Goal: Information Seeking & Learning: Find specific fact

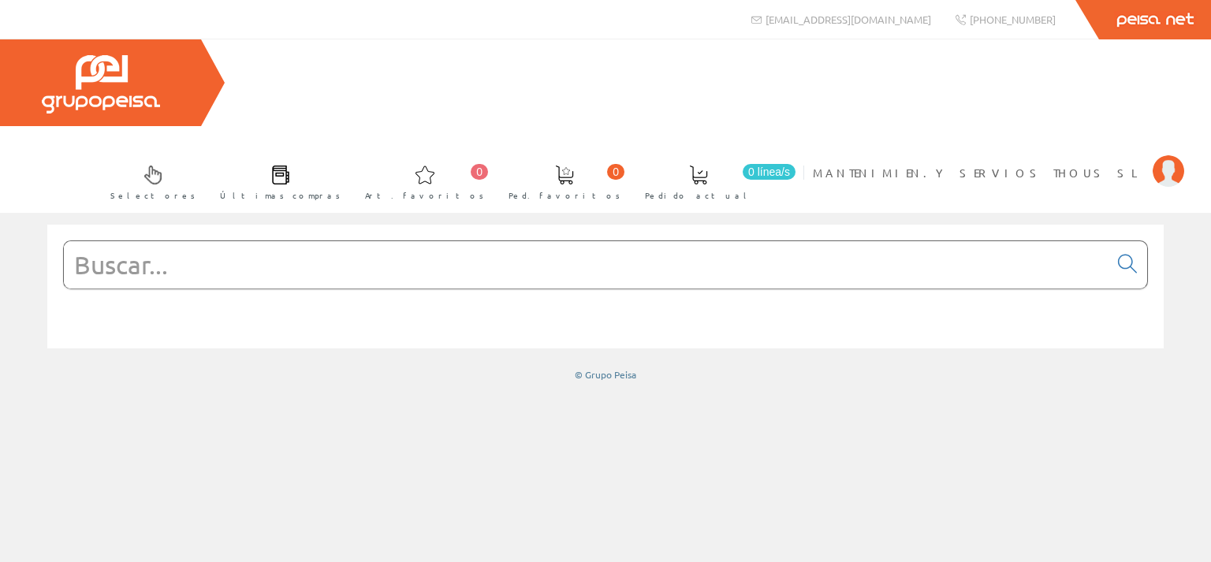
click at [289, 241] on input "text" at bounding box center [586, 264] width 1045 height 47
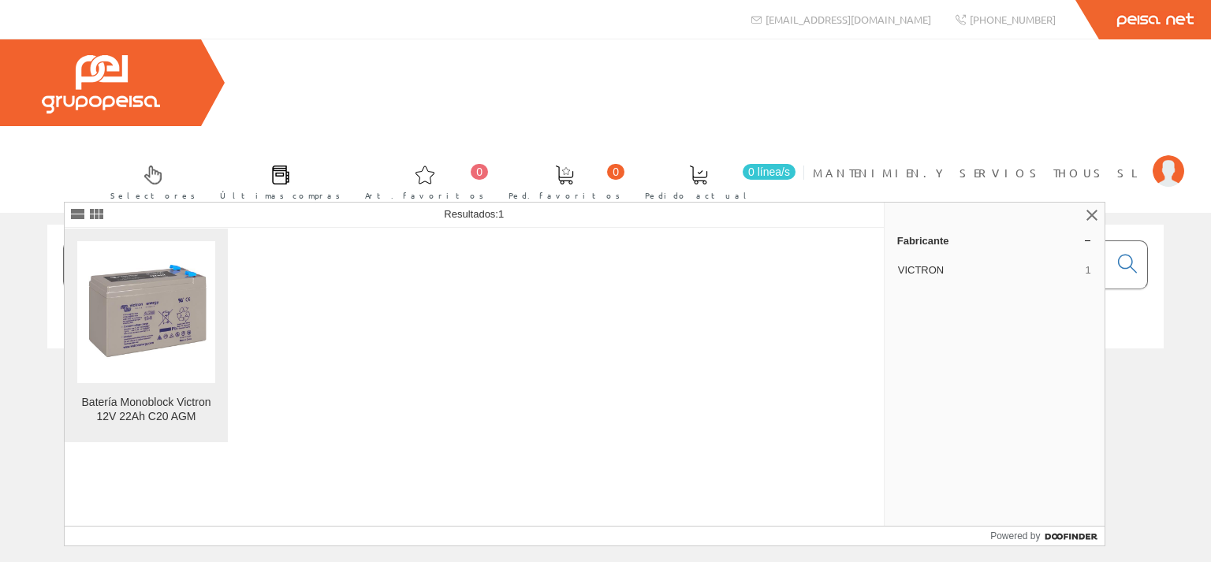
type input "FOTO0752"
click at [151, 308] on img at bounding box center [146, 312] width 138 height 138
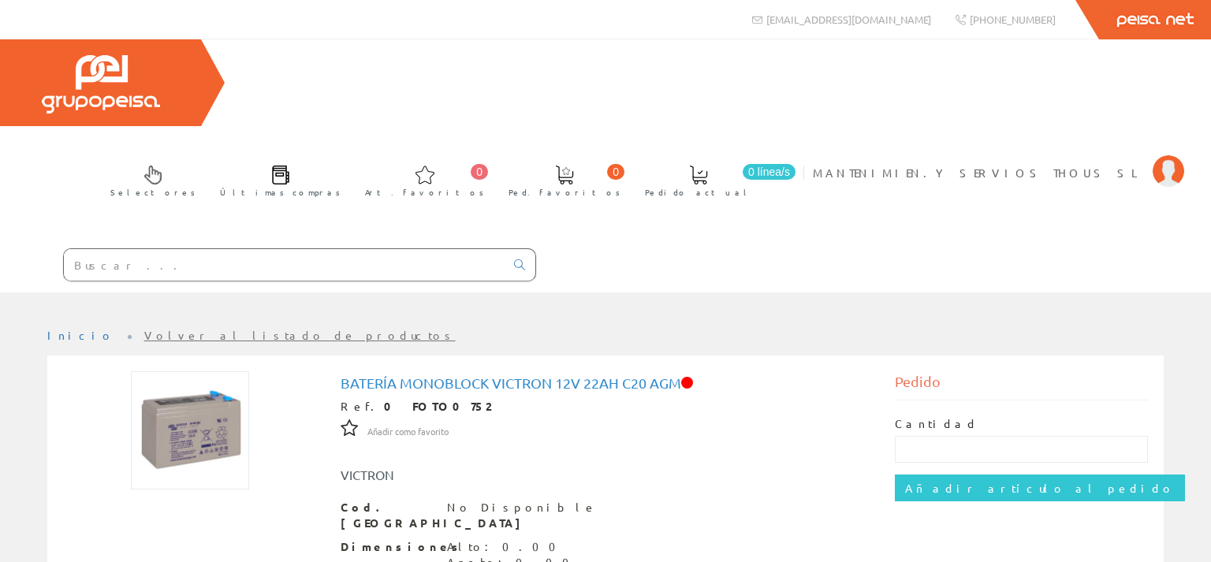
scroll to position [166, 0]
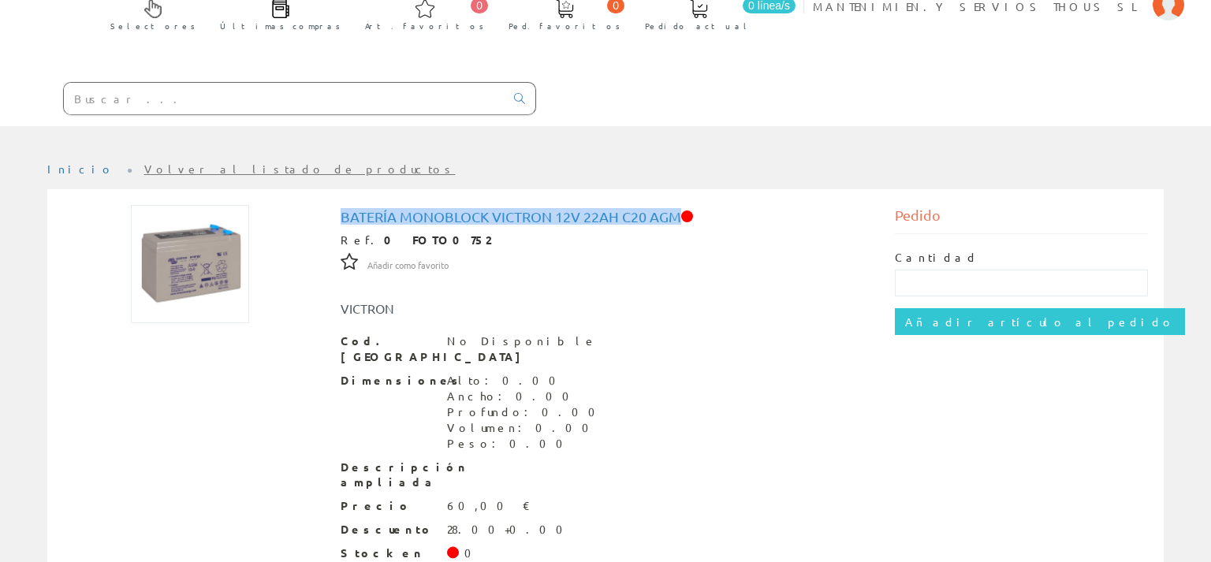
drag, startPoint x: 342, startPoint y: 125, endPoint x: 680, endPoint y: 135, distance: 338.4
click at [680, 209] on h1 "Batería Monoblock Victron 12V 22Ah C20 AGM" at bounding box center [606, 217] width 531 height 16
copy h1 "Batería Monoblock Victron 12V 22Ah C20 AGM"
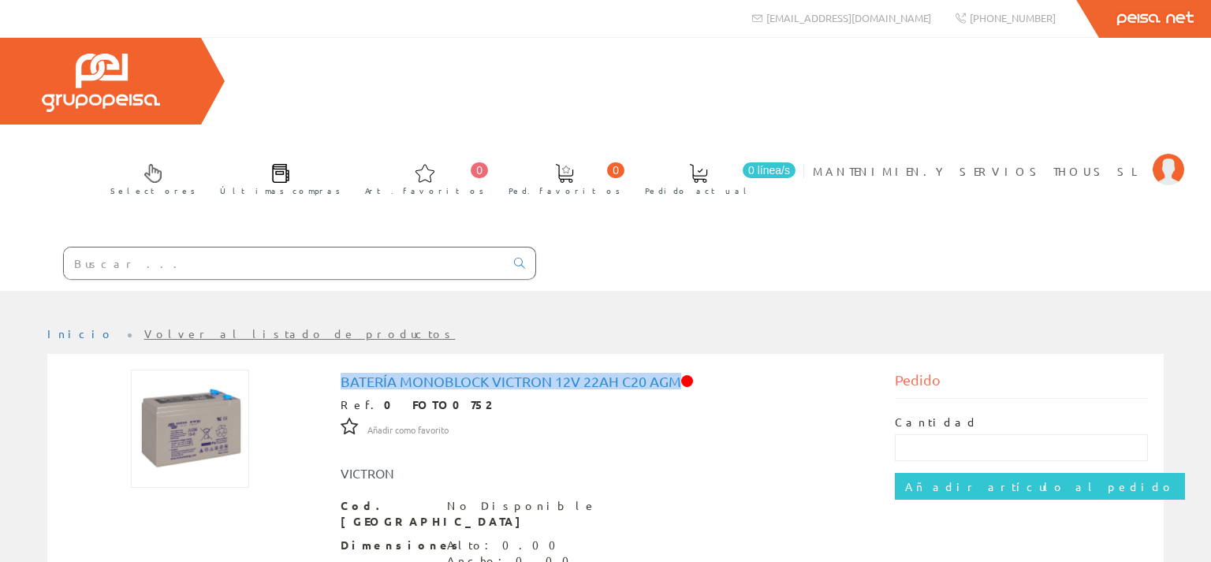
scroll to position [0, 0]
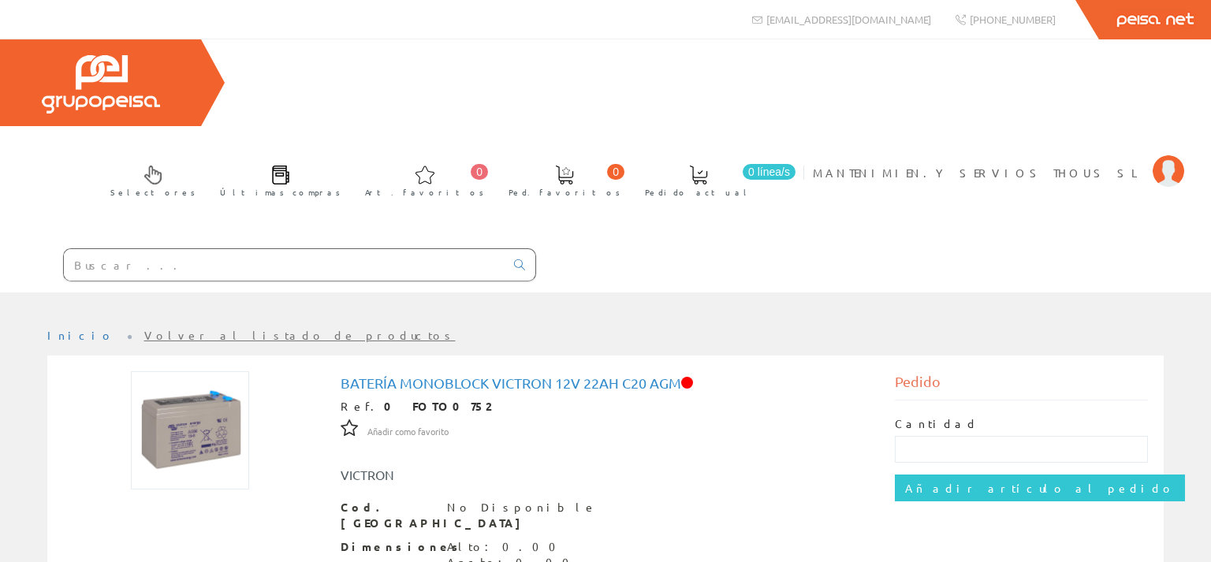
click at [147, 249] on input "text" at bounding box center [284, 265] width 441 height 32
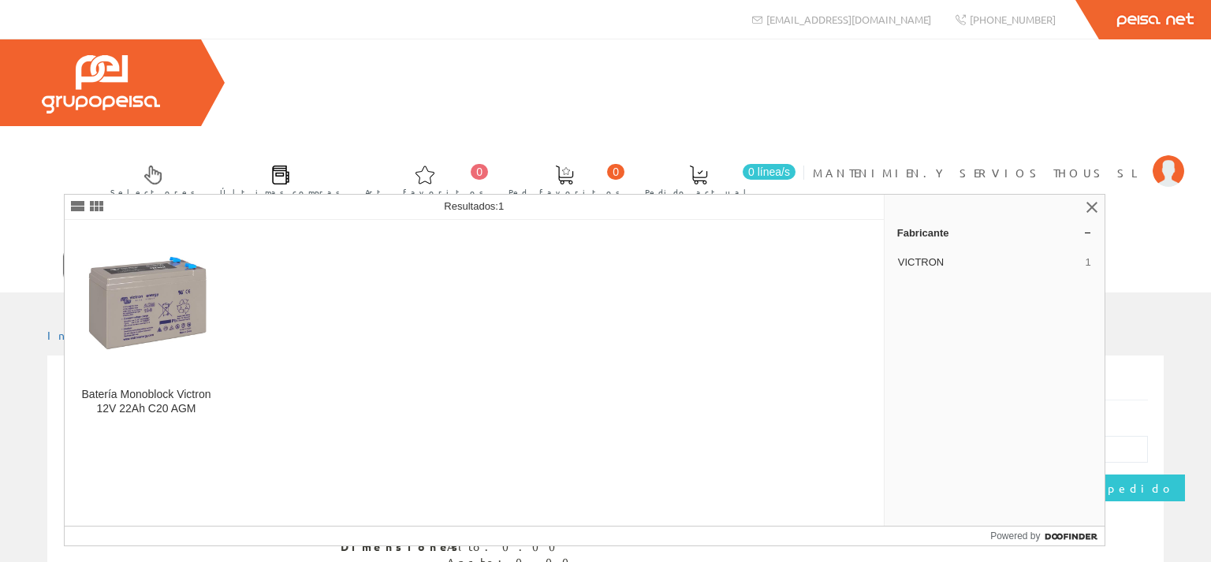
type input "BAT212200084"
click at [518, 259] on icon at bounding box center [519, 264] width 11 height 11
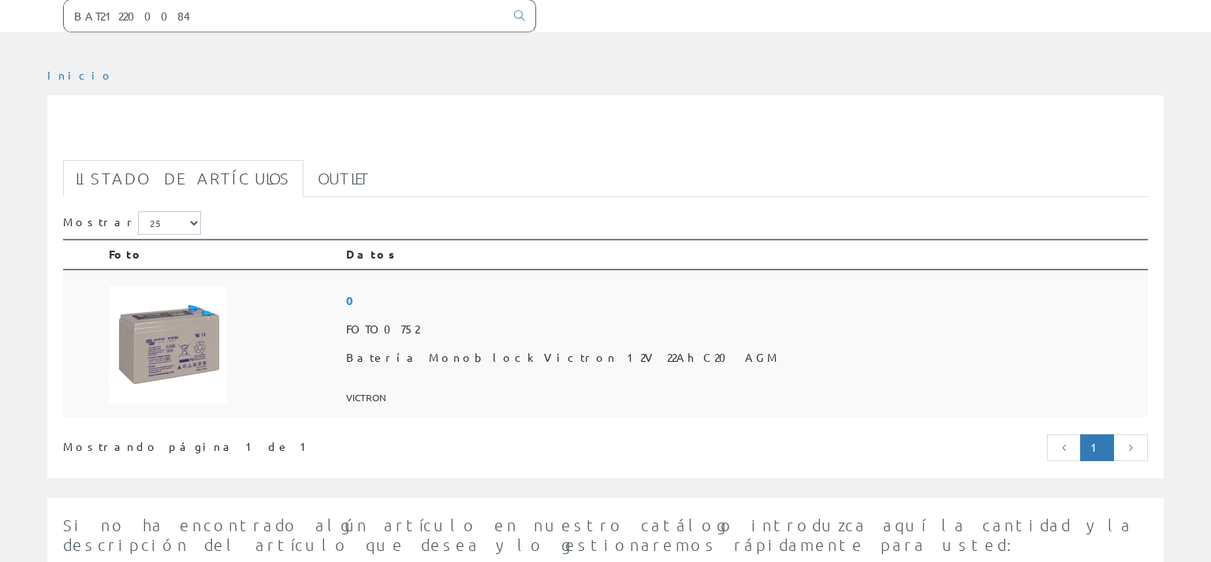
scroll to position [249, 0]
click at [173, 286] on img at bounding box center [168, 345] width 118 height 118
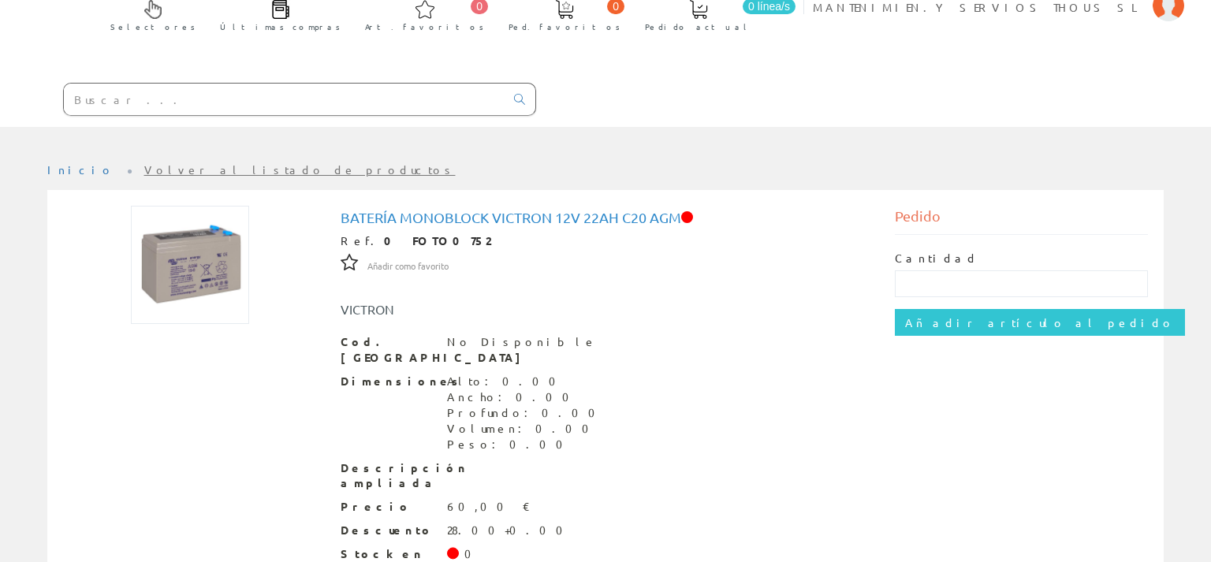
scroll to position [166, 0]
